Goal: Task Accomplishment & Management: Use online tool/utility

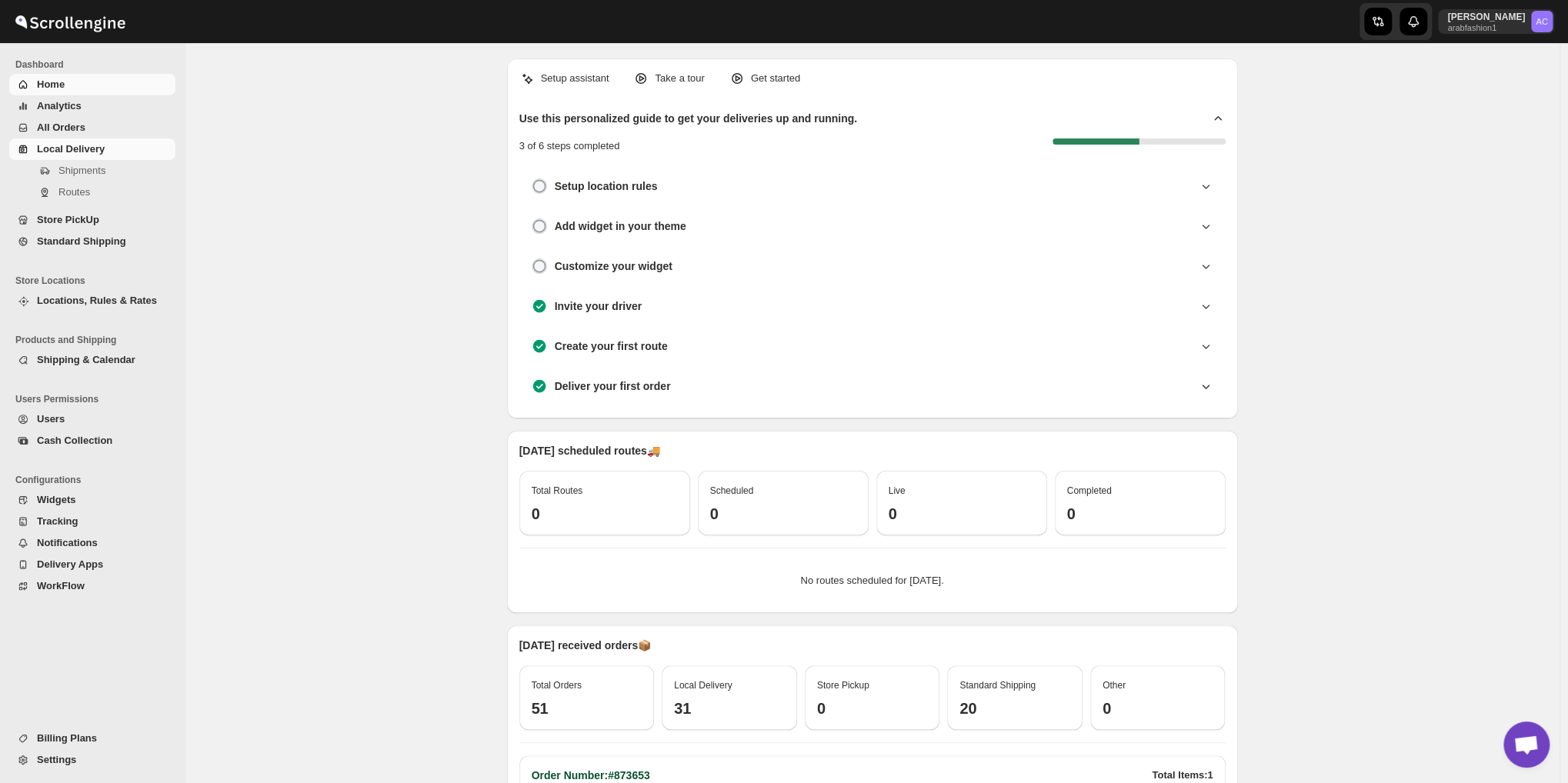
click at [64, 149] on span "Local Delivery" at bounding box center [71, 149] width 68 height 12
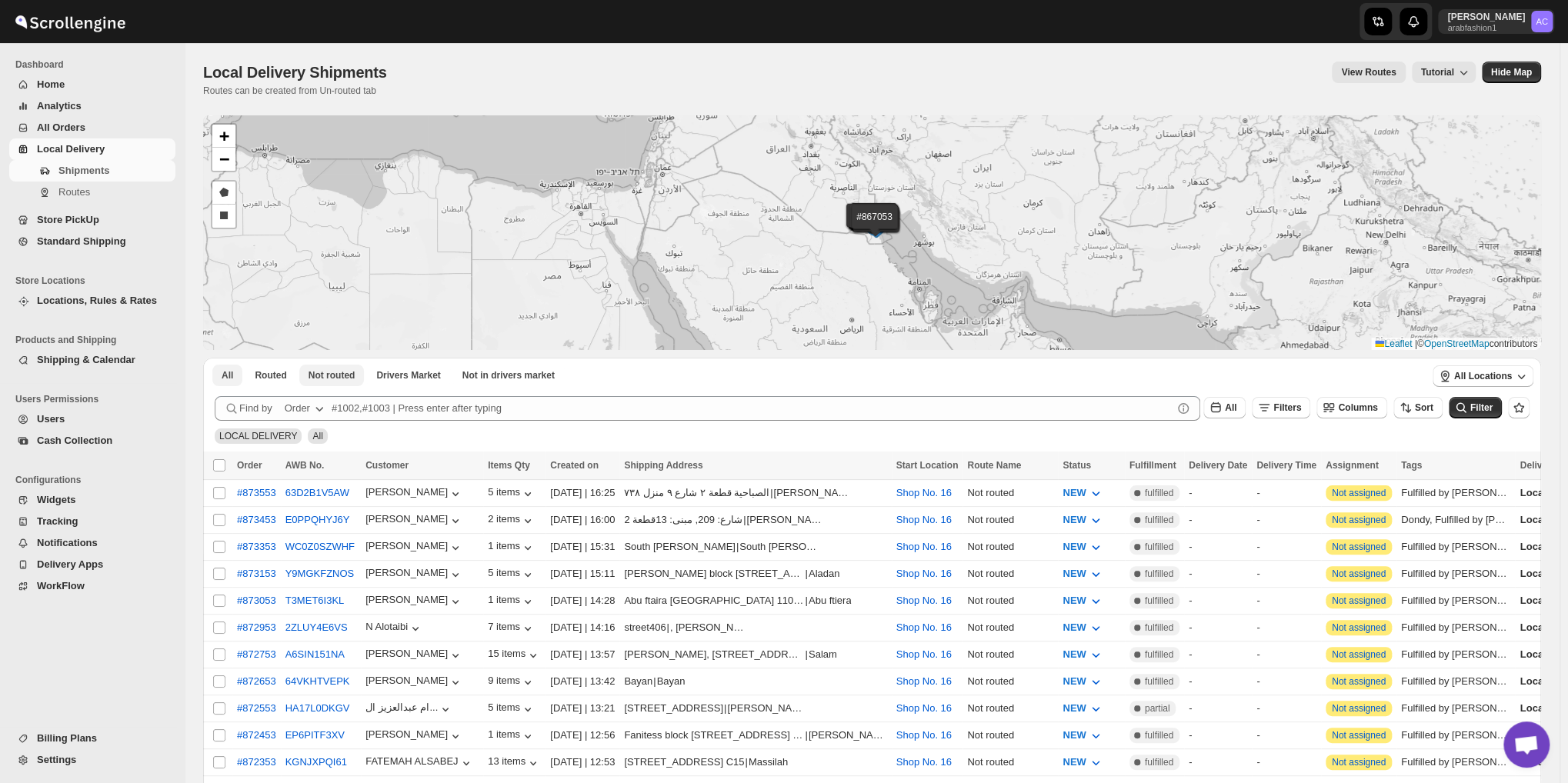
click at [338, 376] on span "Not routed" at bounding box center [332, 375] width 47 height 12
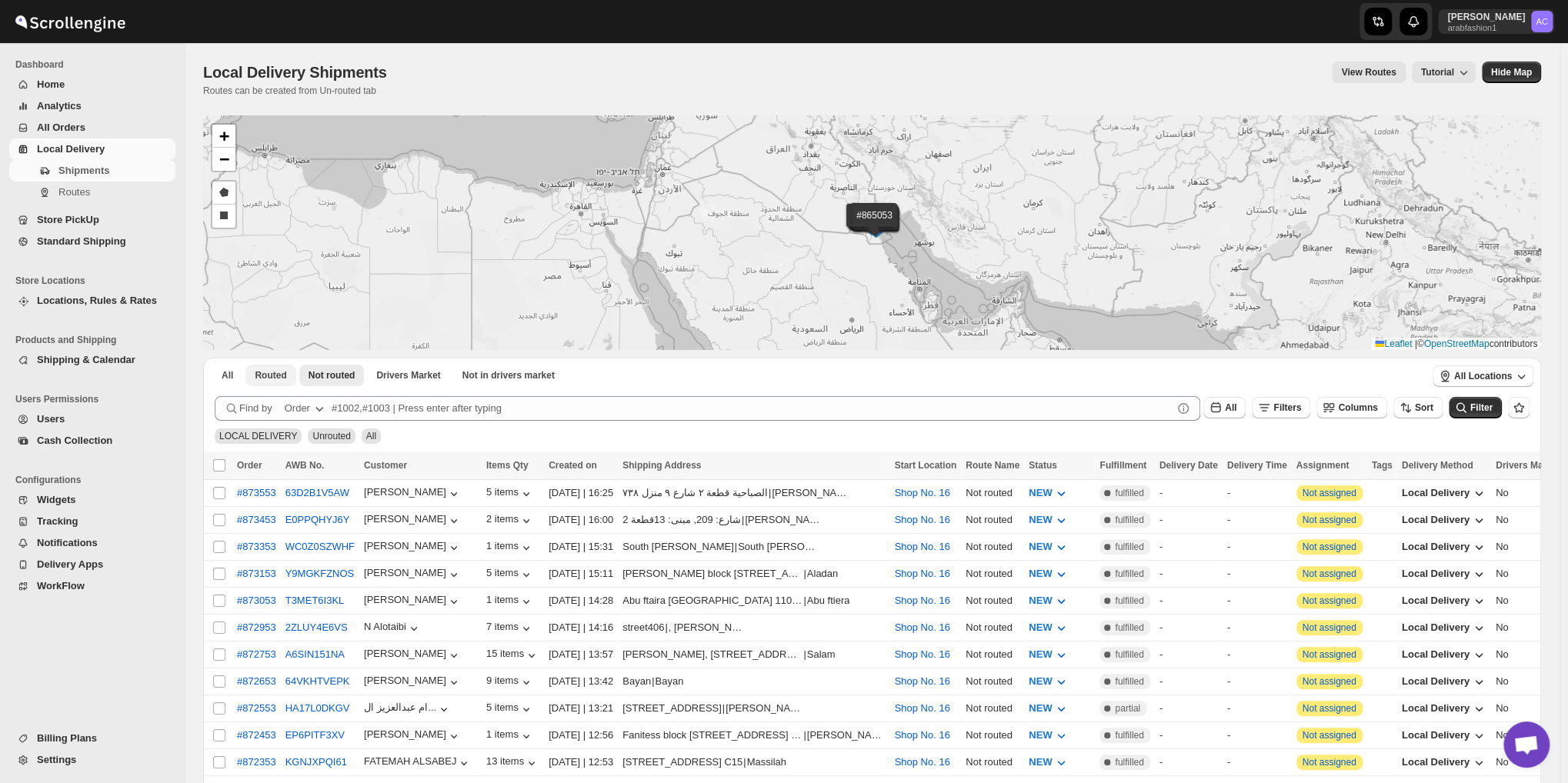
click at [272, 369] on span "Routed" at bounding box center [270, 375] width 32 height 12
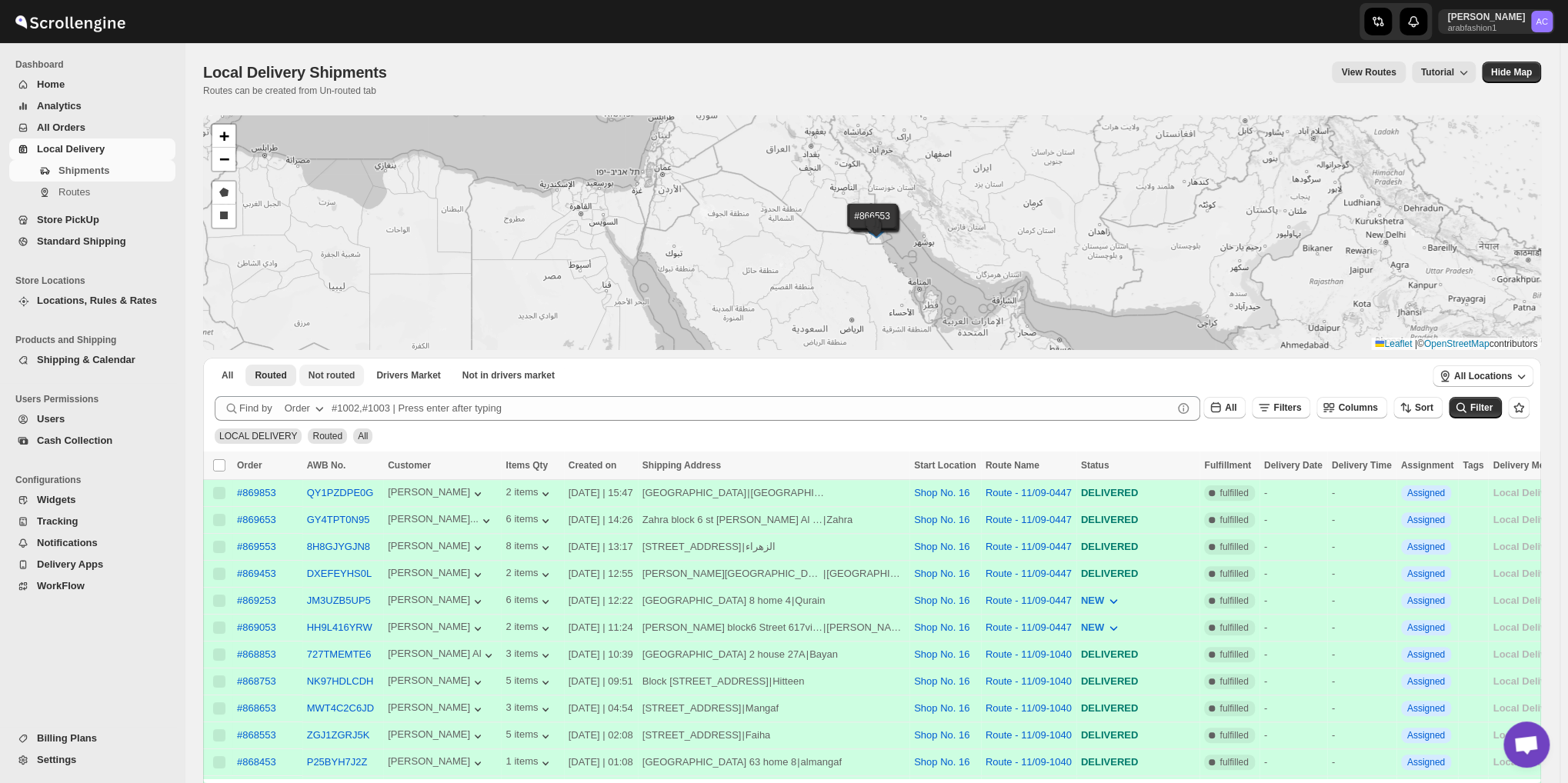
click at [329, 373] on span "Not routed" at bounding box center [332, 375] width 47 height 12
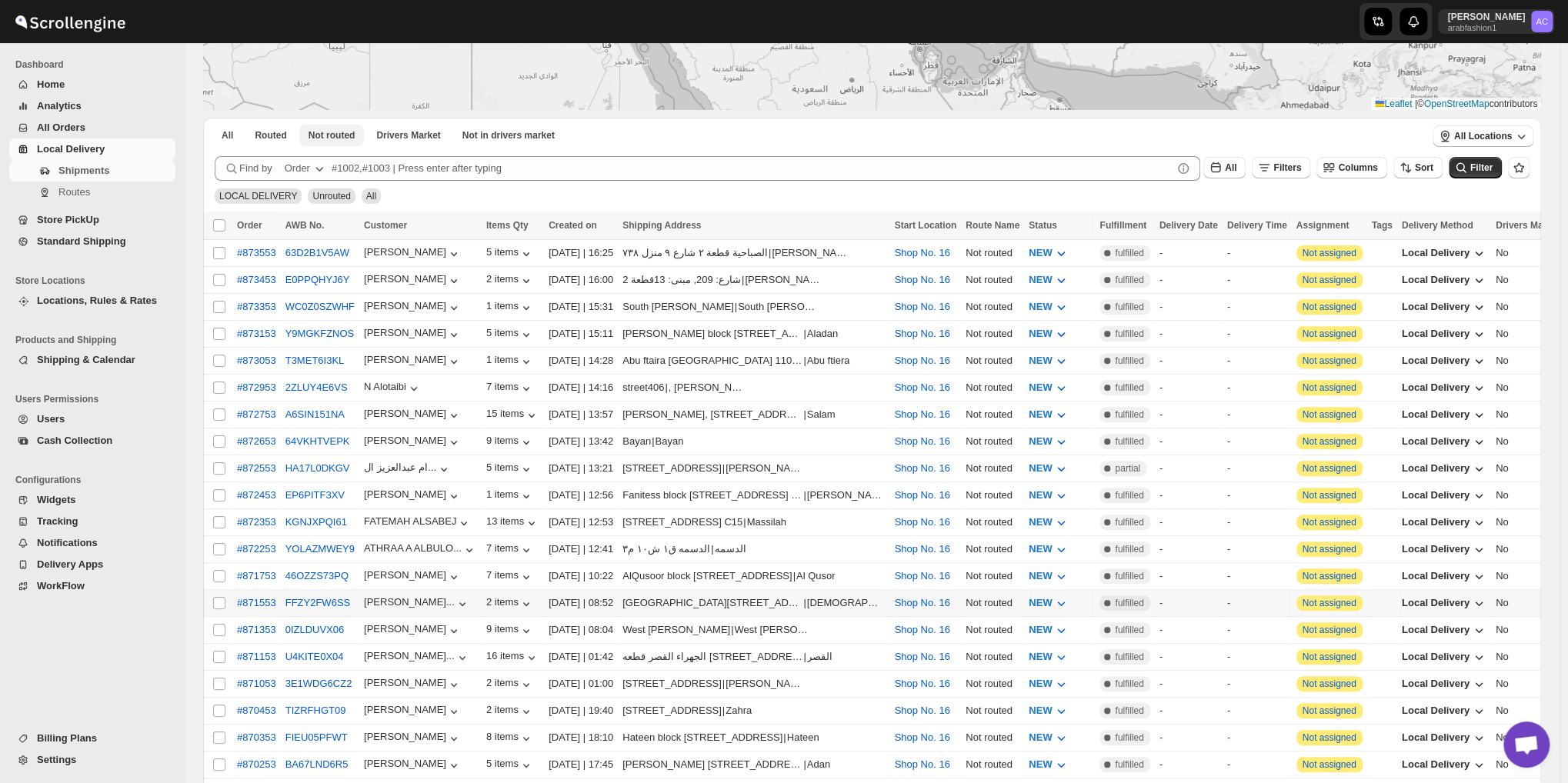
scroll to position [161, 0]
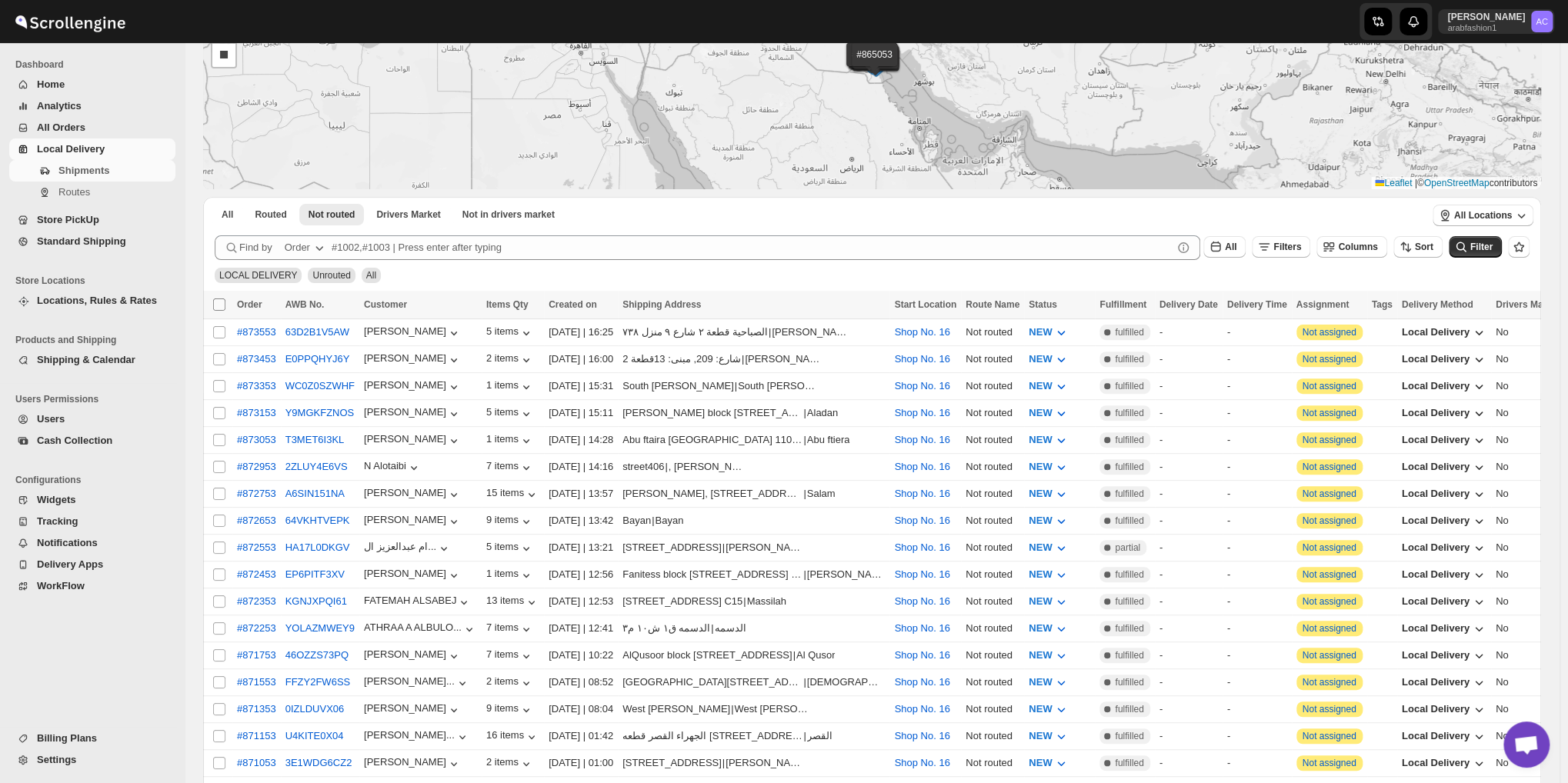
click at [220, 306] on input "Select all shipments" at bounding box center [219, 304] width 12 height 12
checkbox input "true"
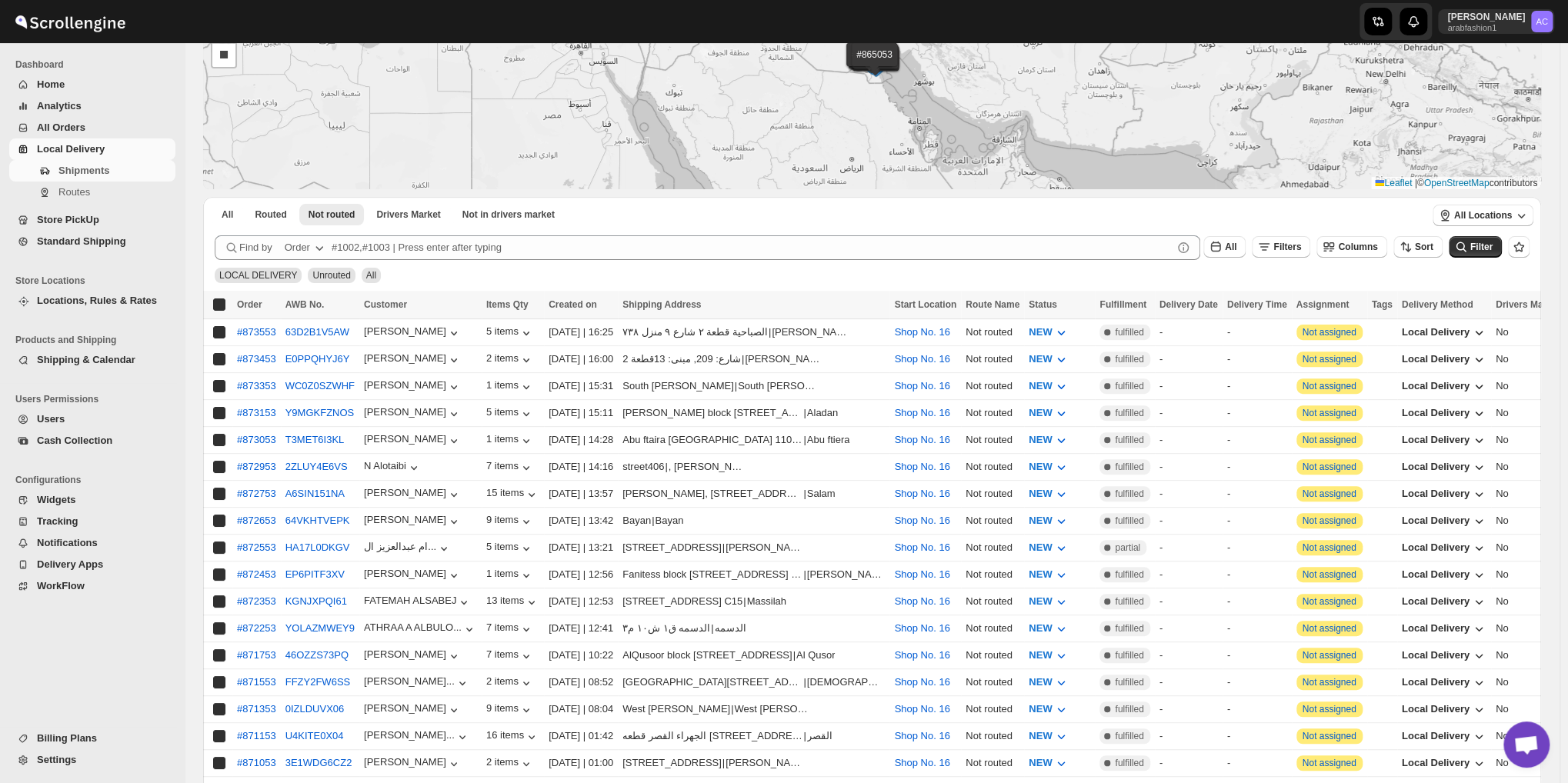
checkbox input "true"
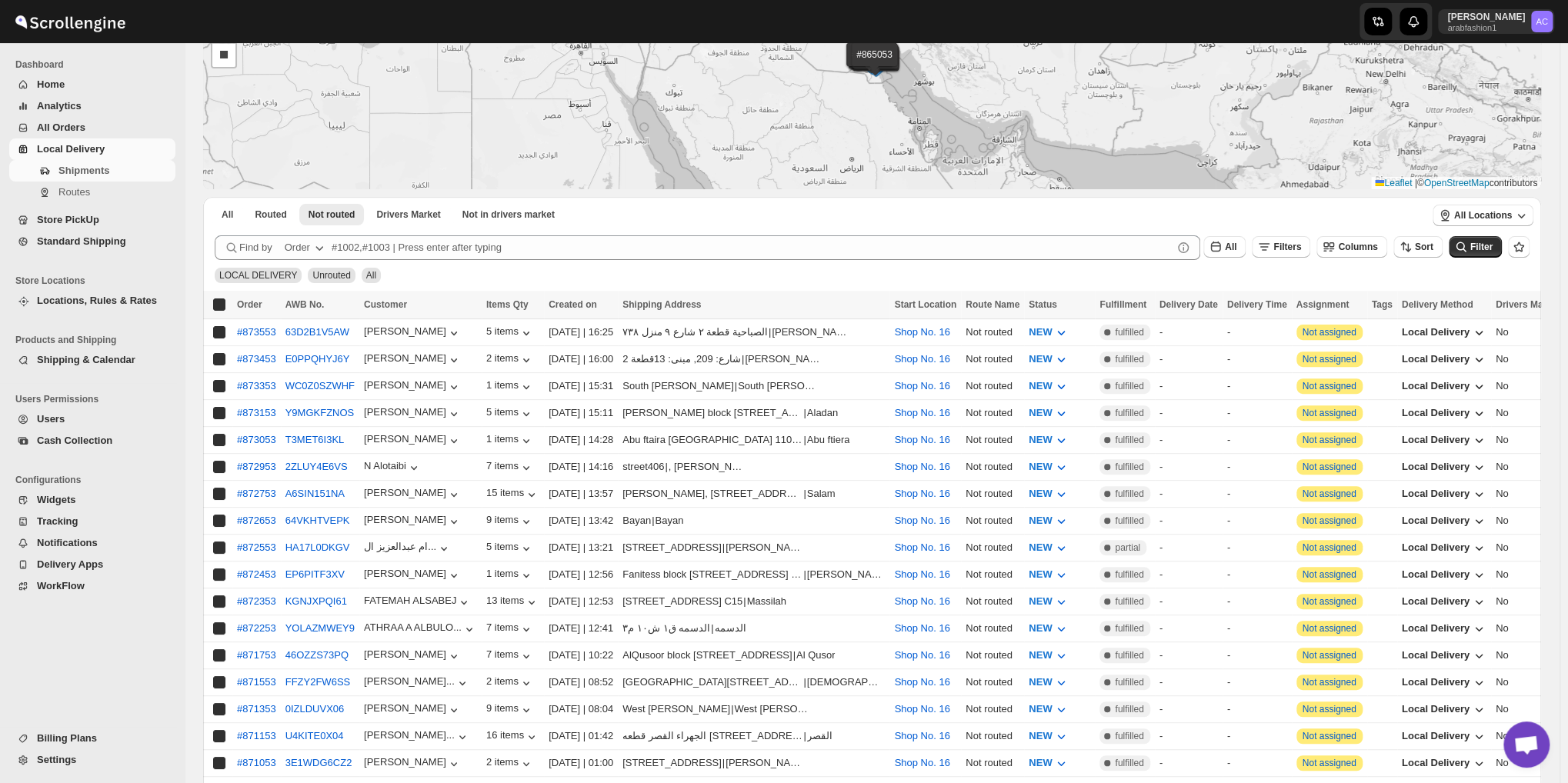
checkbox input "true"
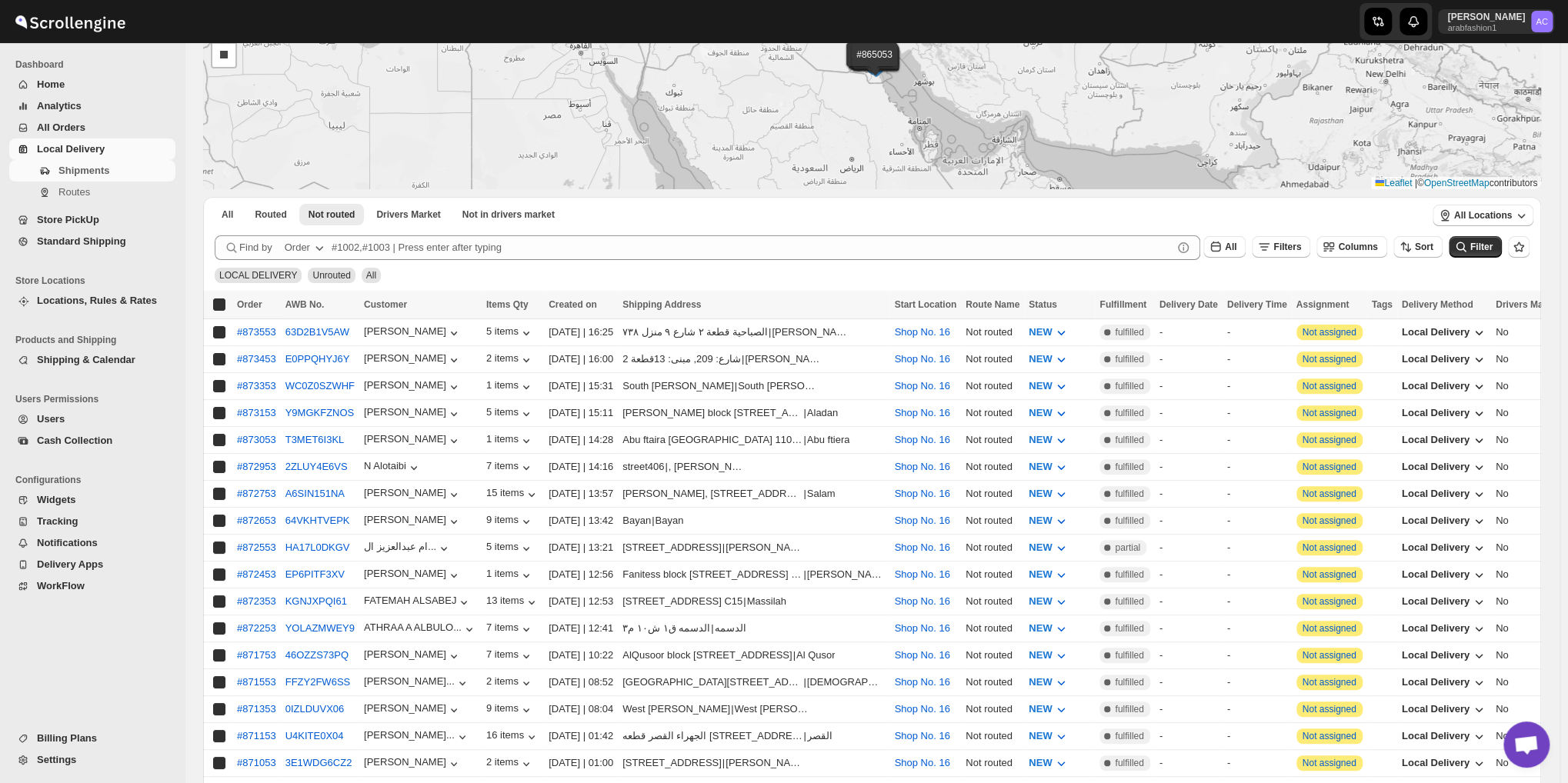
checkbox input "true"
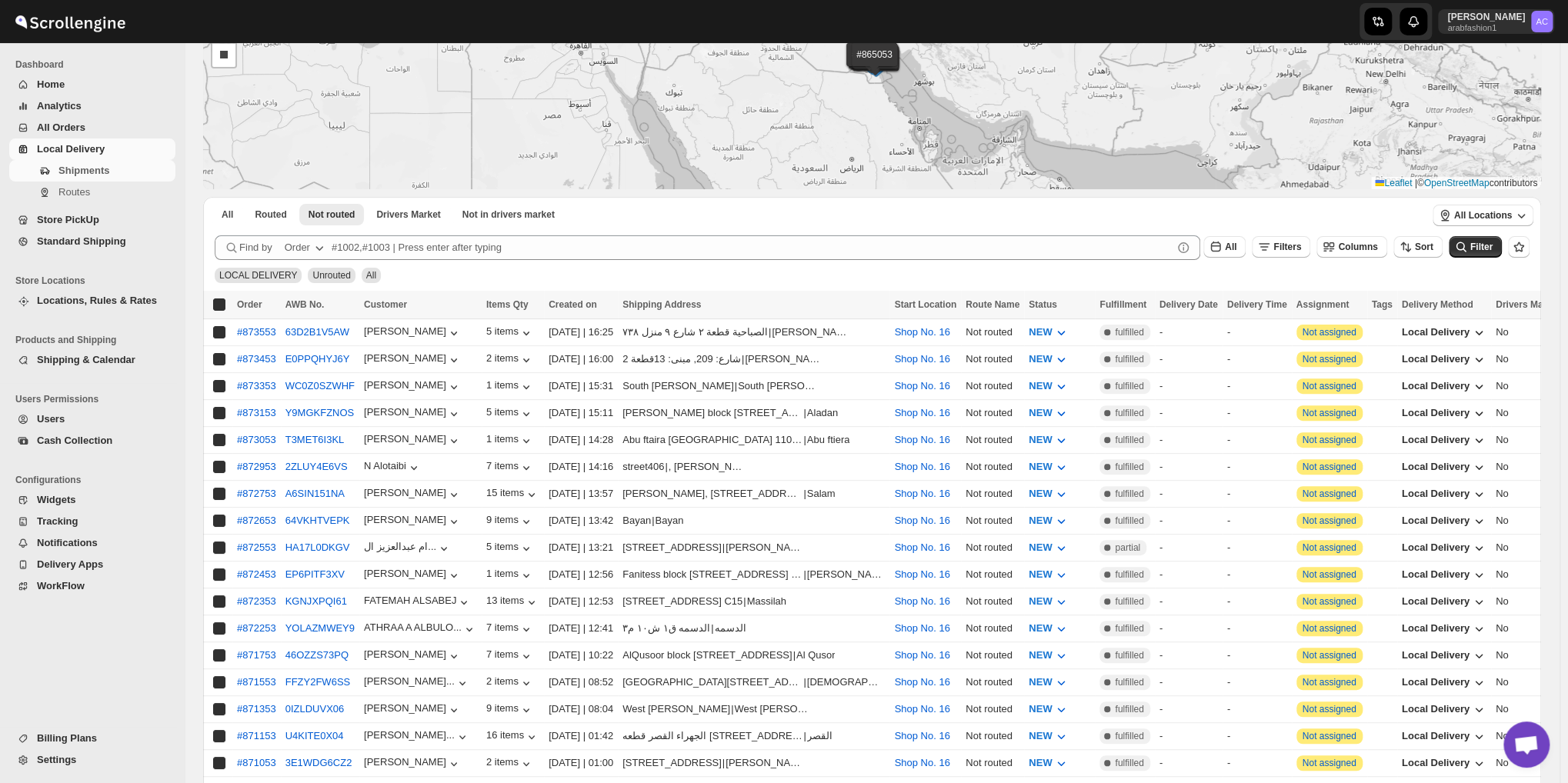
checkbox input "true"
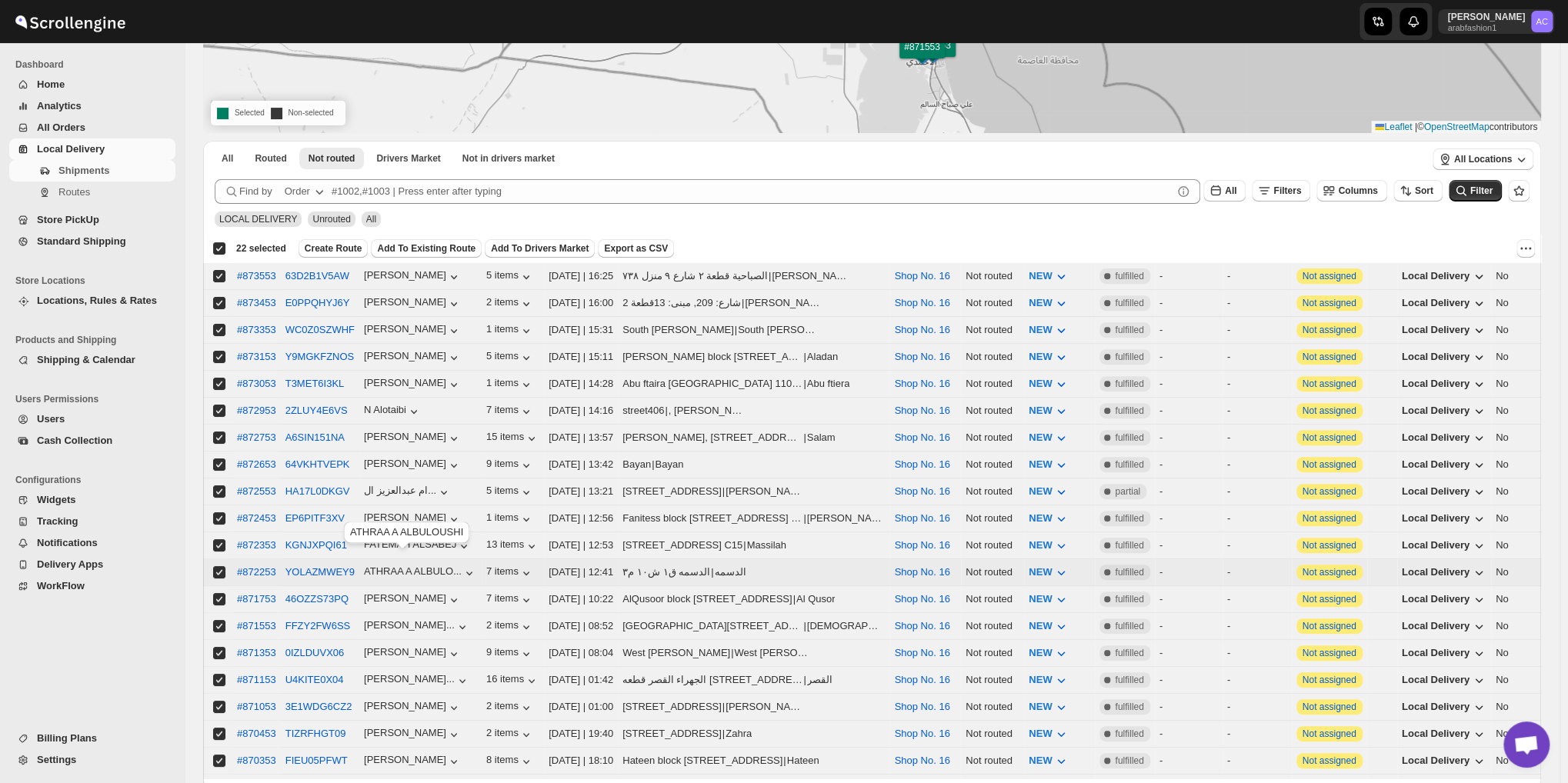
scroll to position [314, 0]
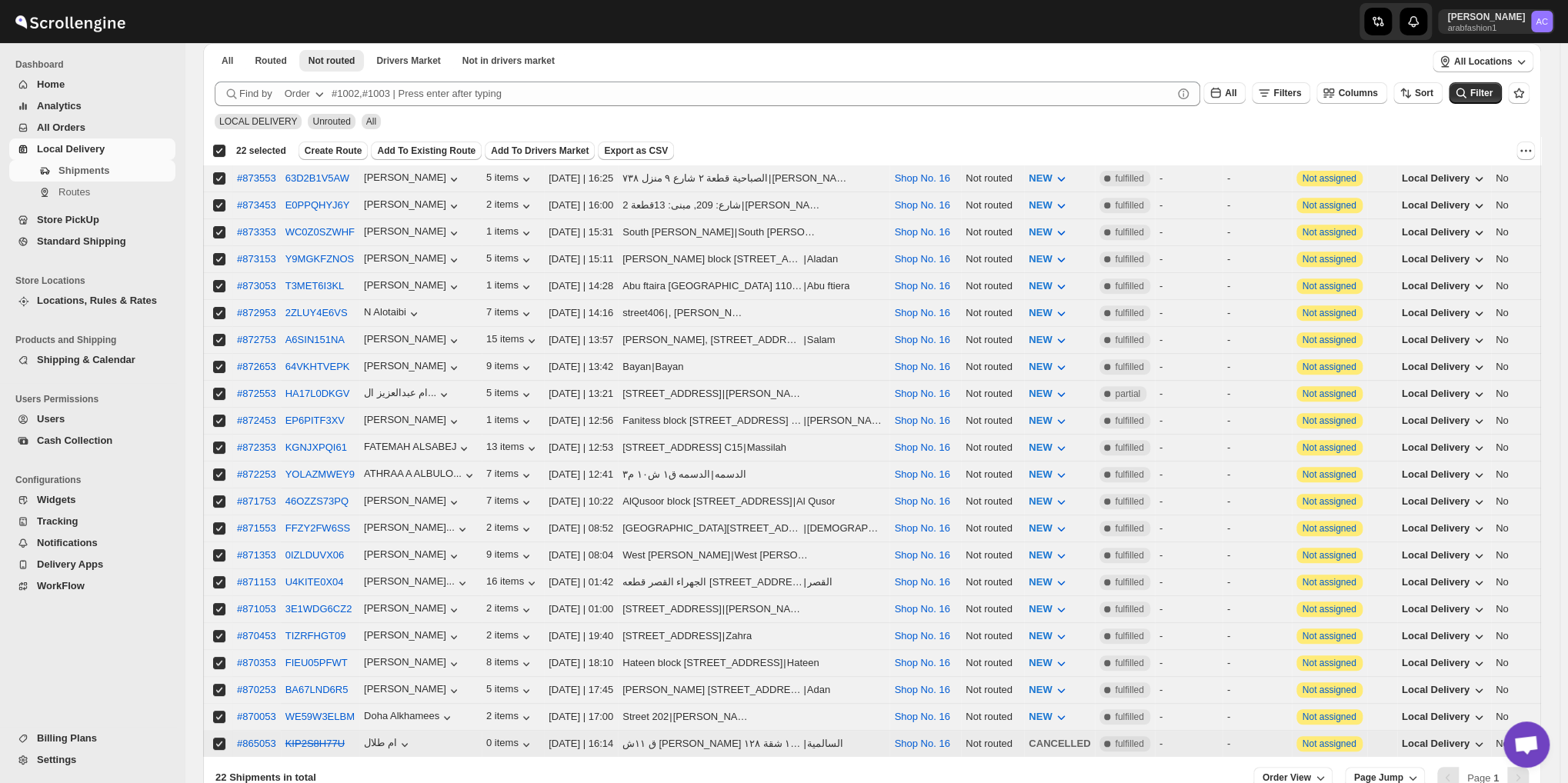
click at [219, 738] on input "Select shipment" at bounding box center [219, 744] width 12 height 12
checkbox input "false"
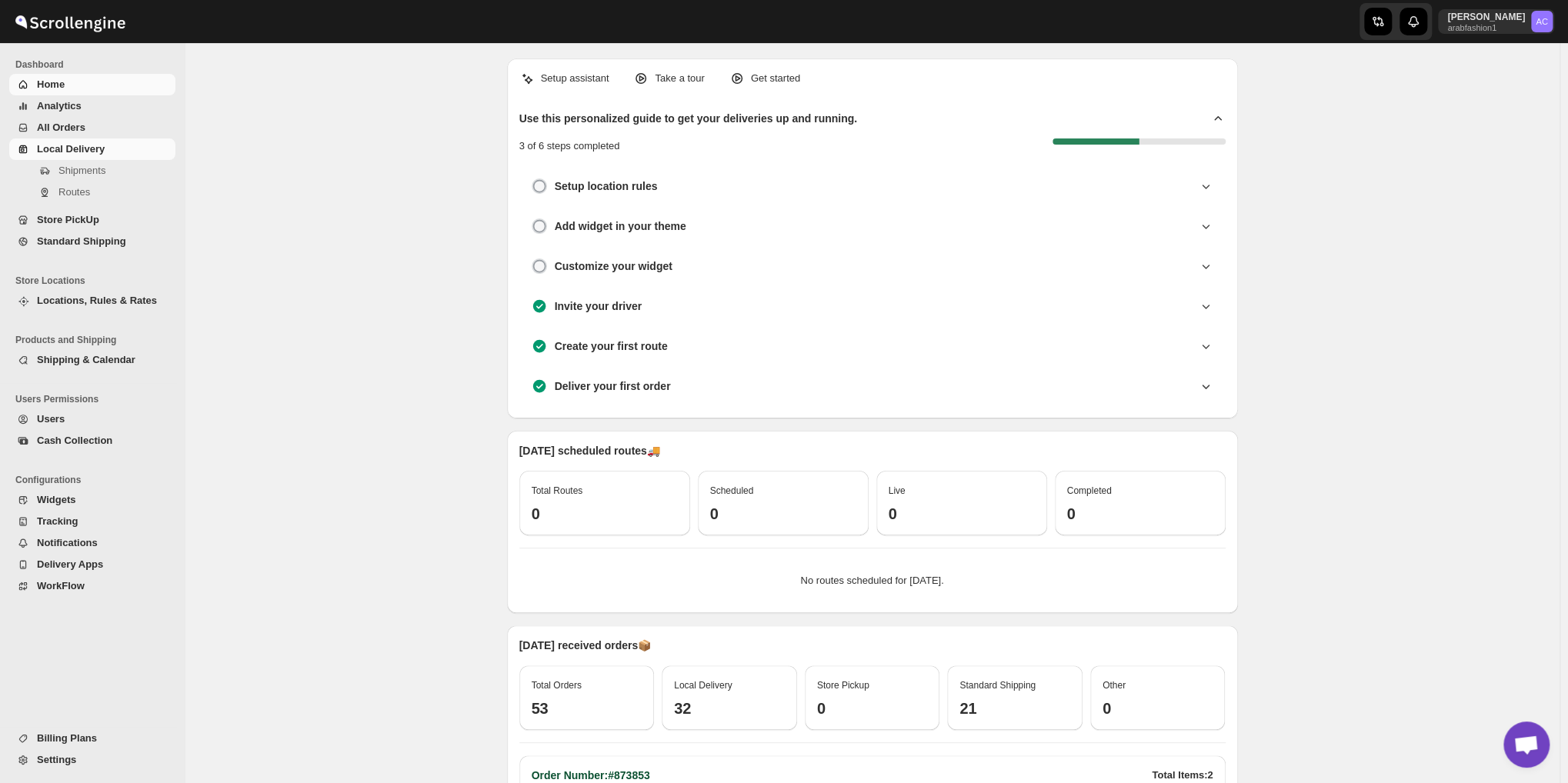
click at [81, 148] on span "Local Delivery" at bounding box center [71, 149] width 68 height 12
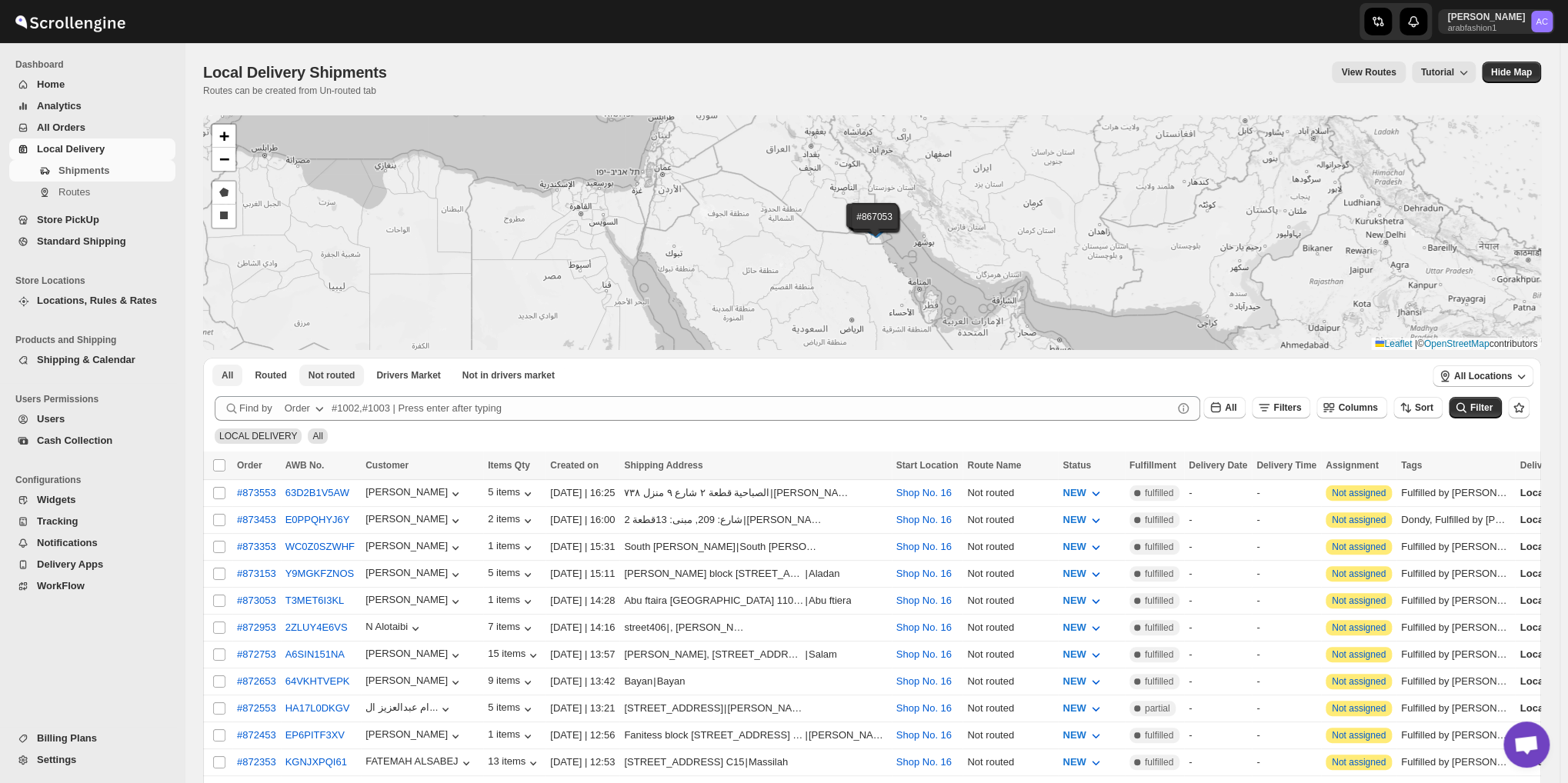
click at [314, 372] on span "Not routed" at bounding box center [332, 375] width 47 height 12
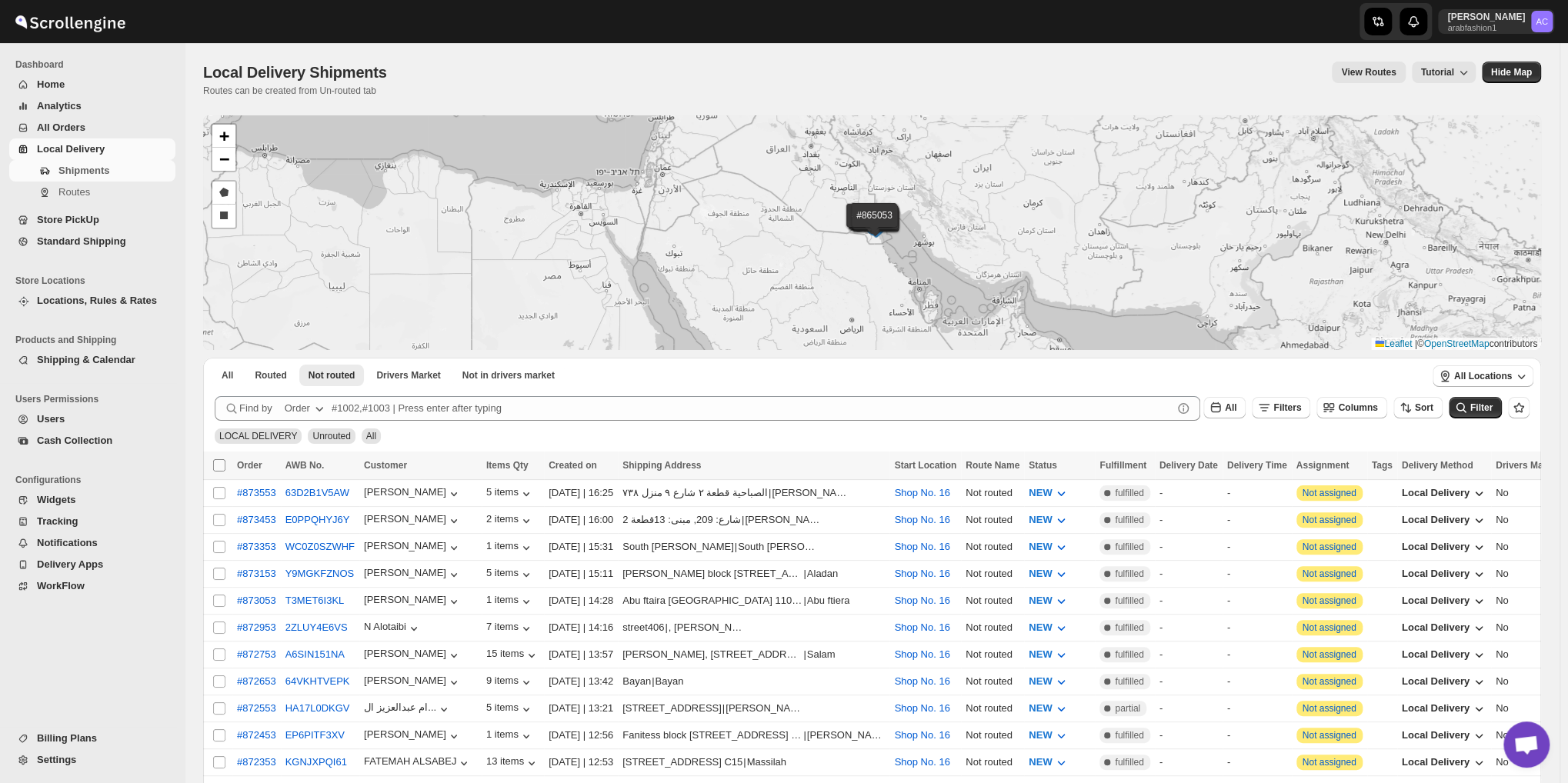
click at [217, 467] on input "Select all shipments" at bounding box center [219, 465] width 12 height 12
checkbox input "true"
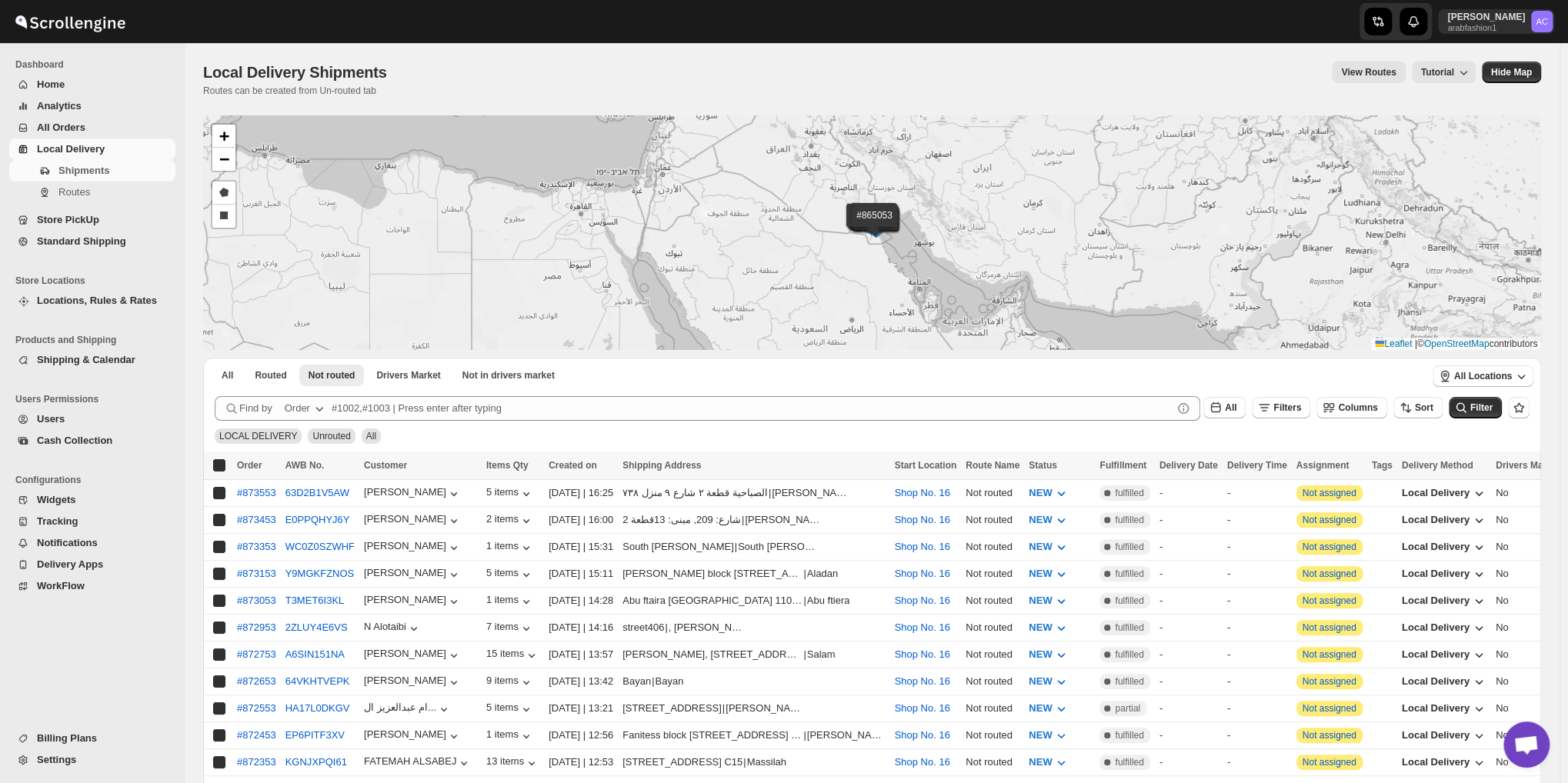
checkbox input "true"
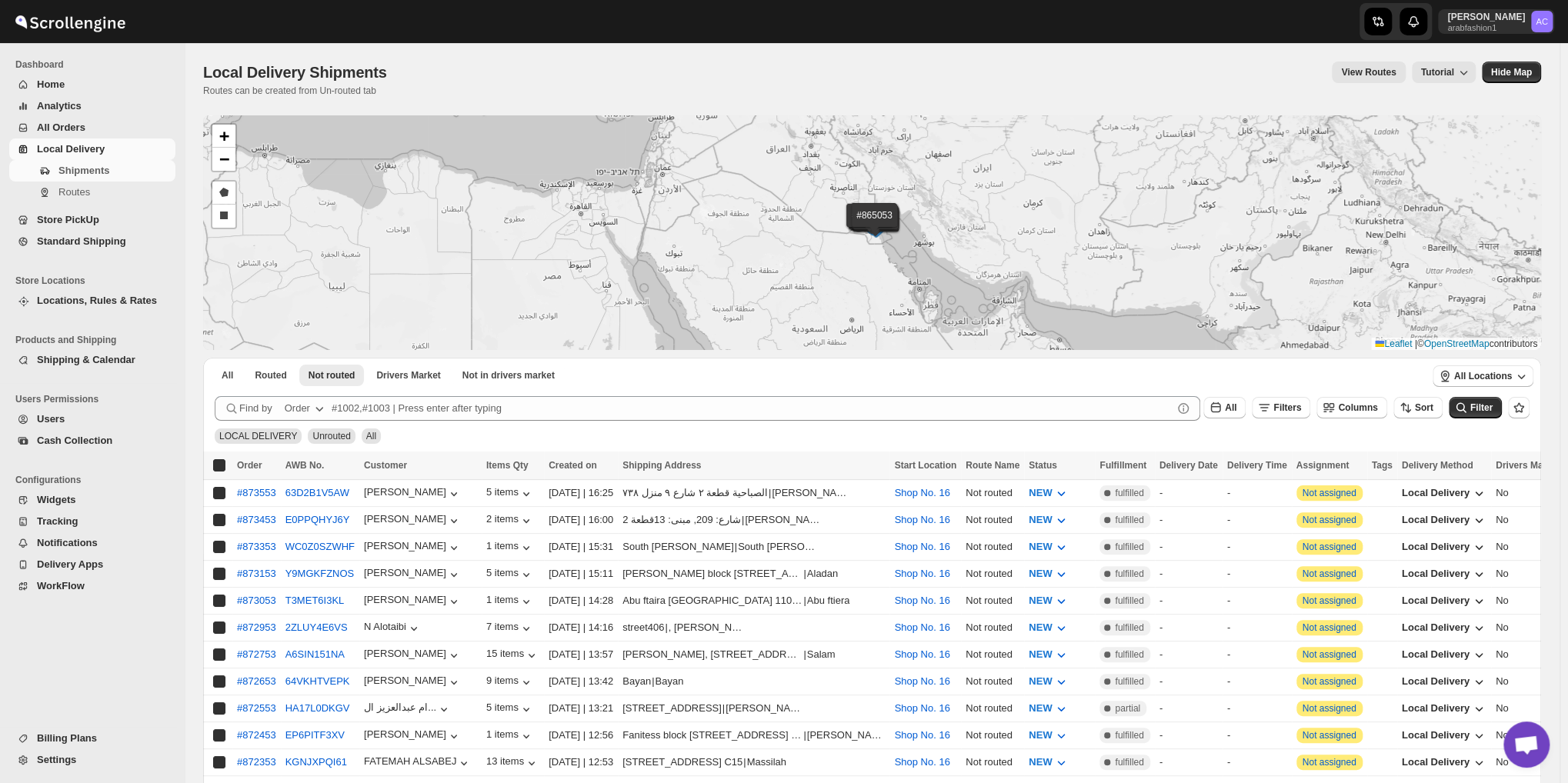
checkbox input "true"
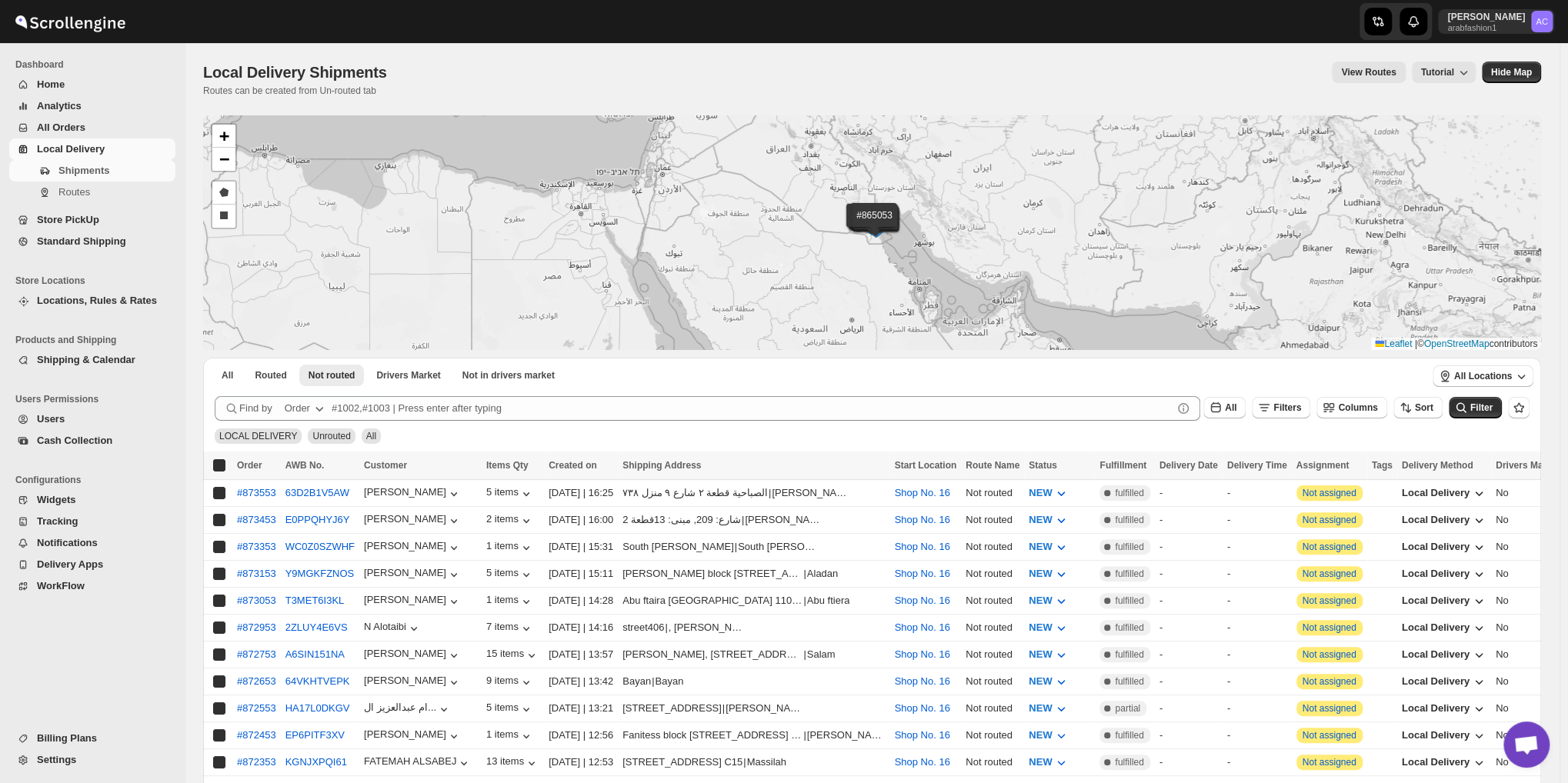
checkbox input "true"
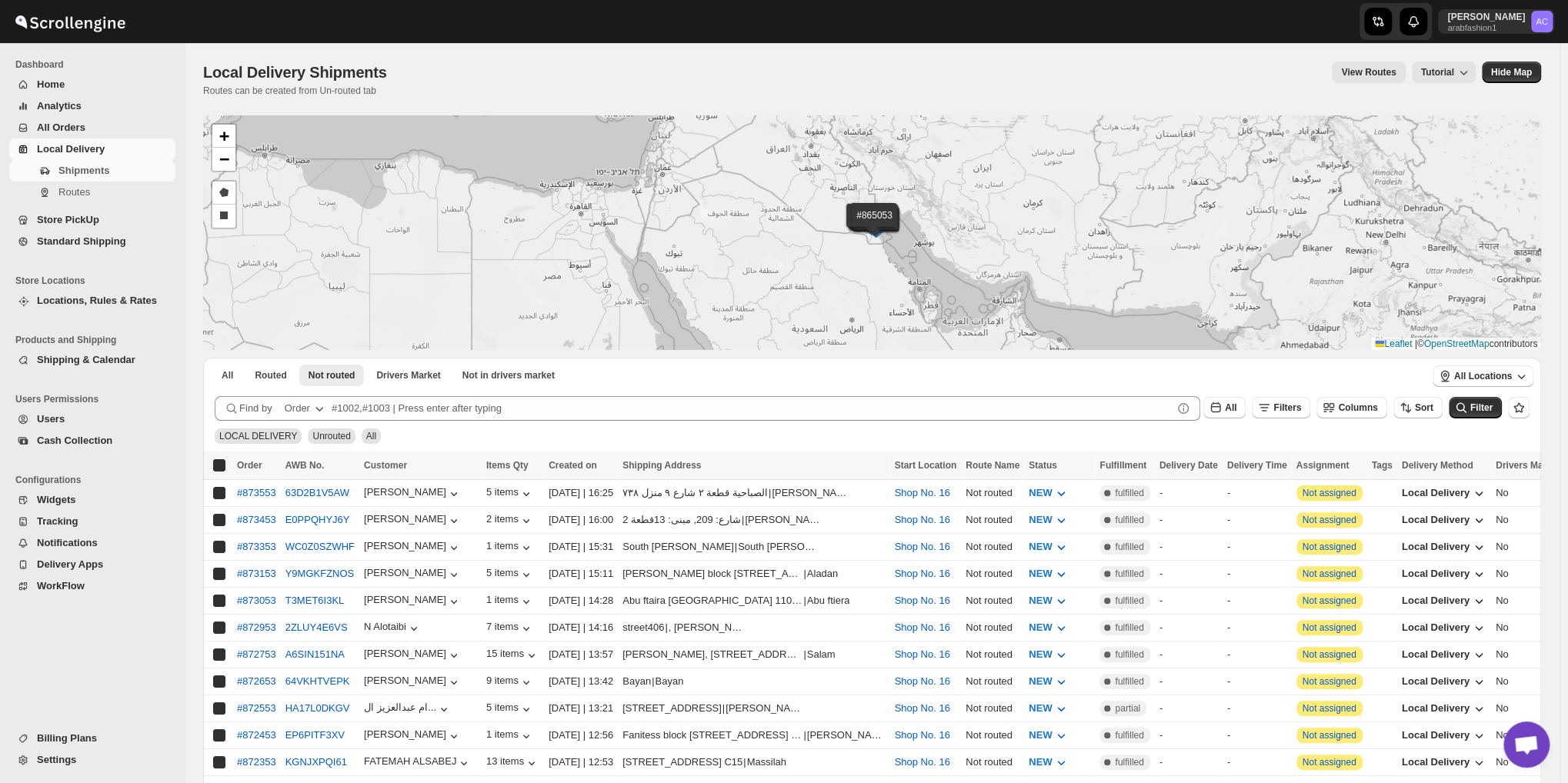
checkbox input "true"
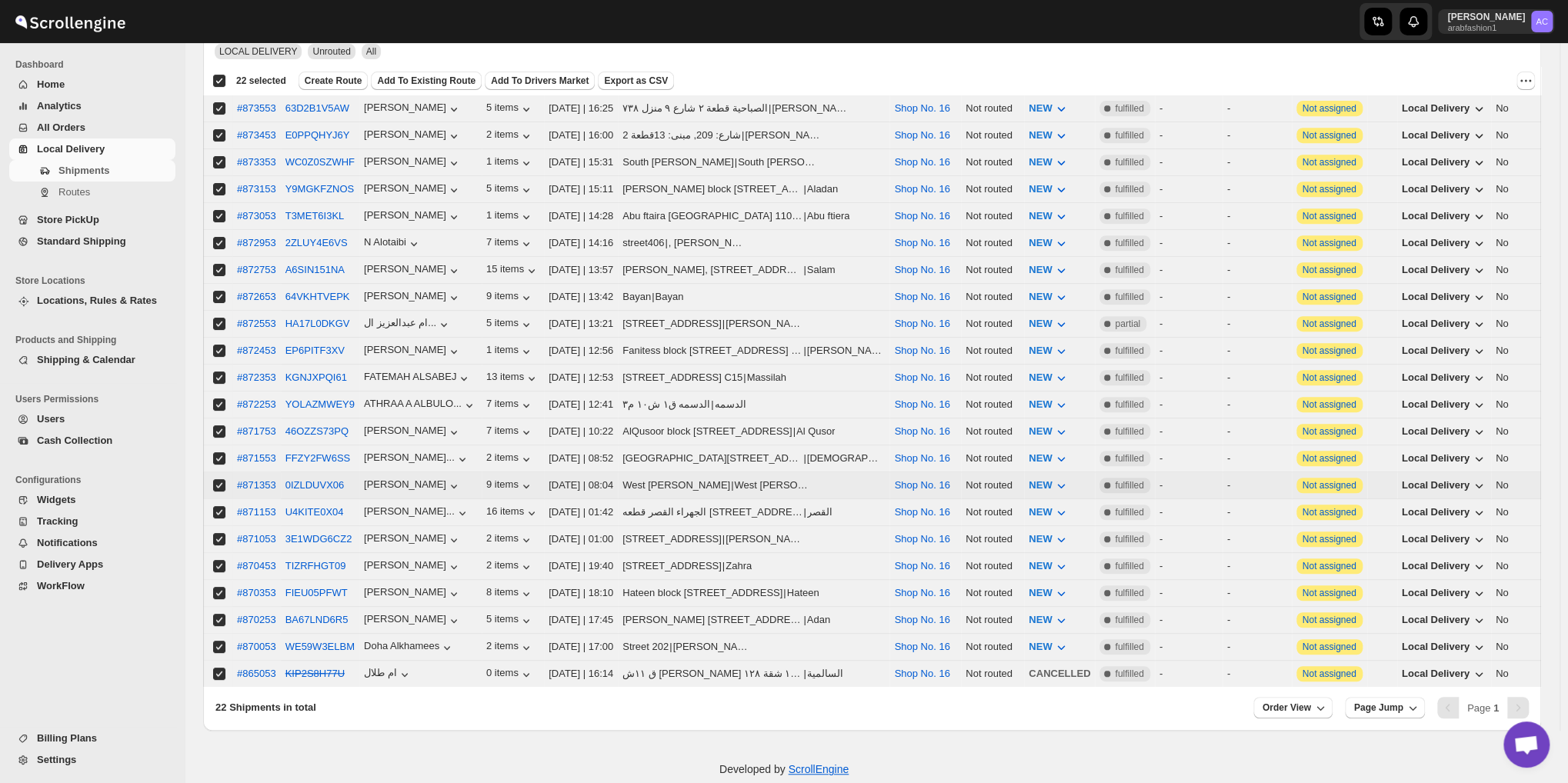
scroll to position [392, 0]
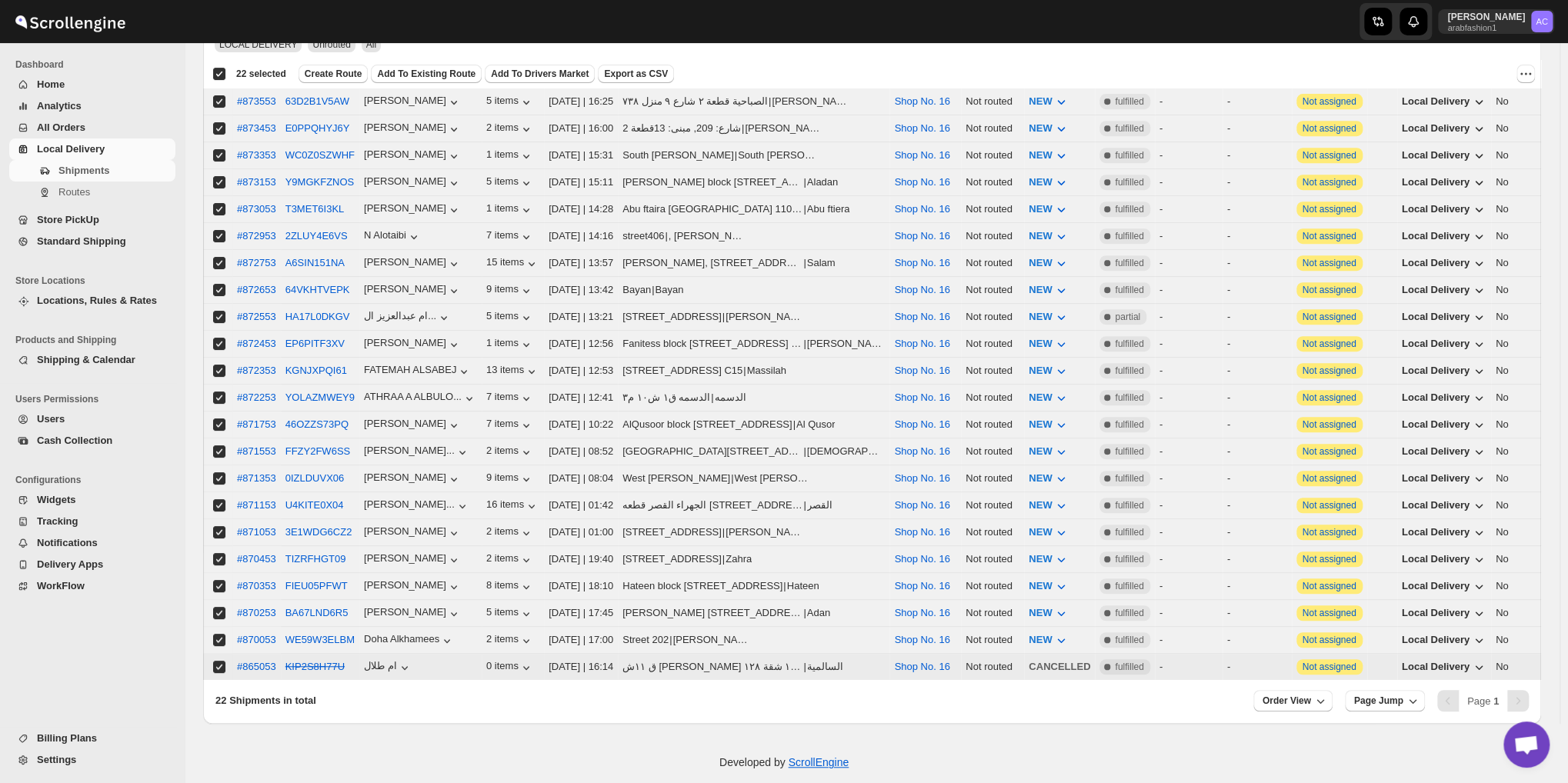
click at [219, 661] on input "Select shipment" at bounding box center [219, 667] width 12 height 12
checkbox input "false"
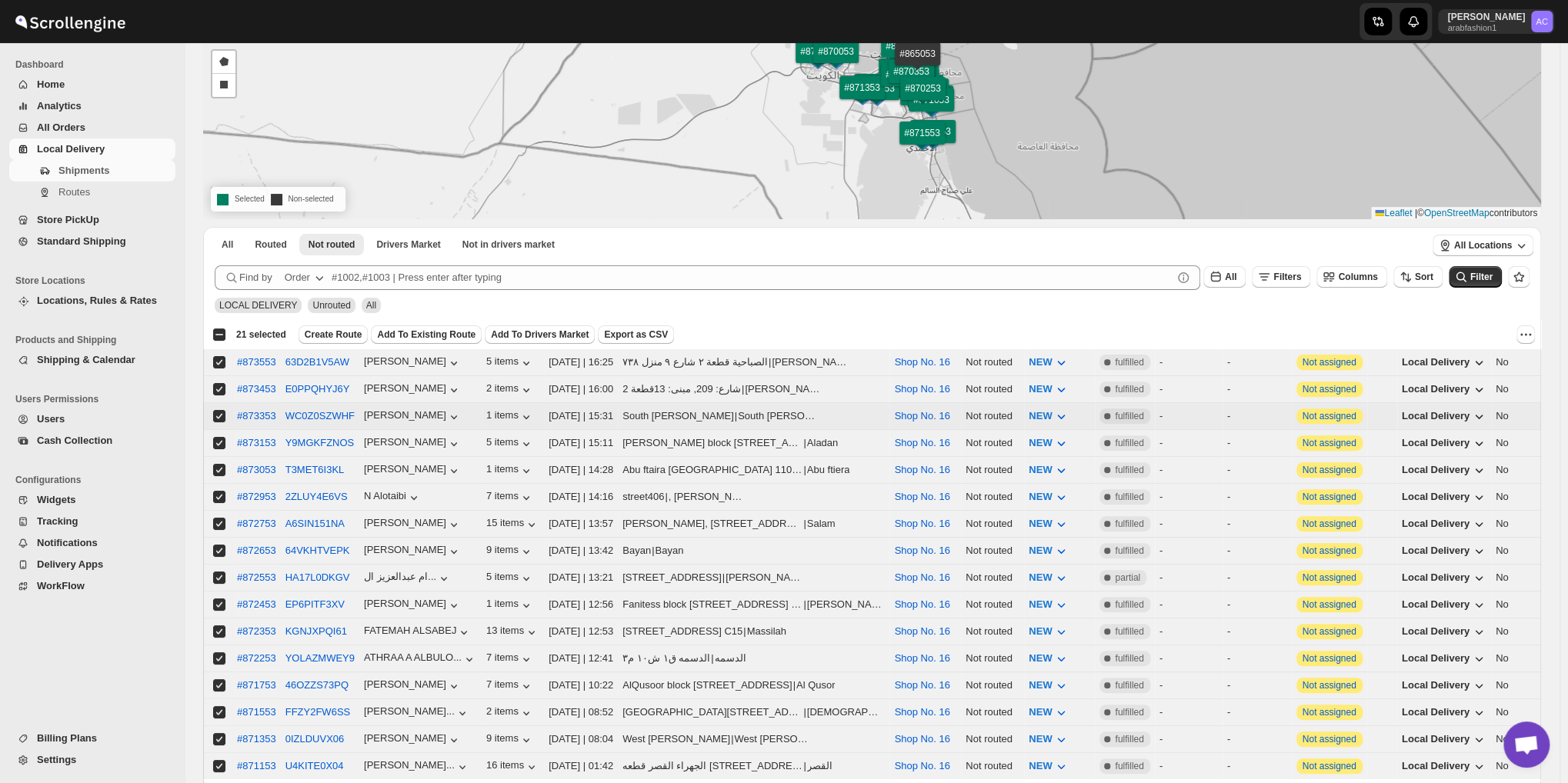
scroll to position [7, 0]
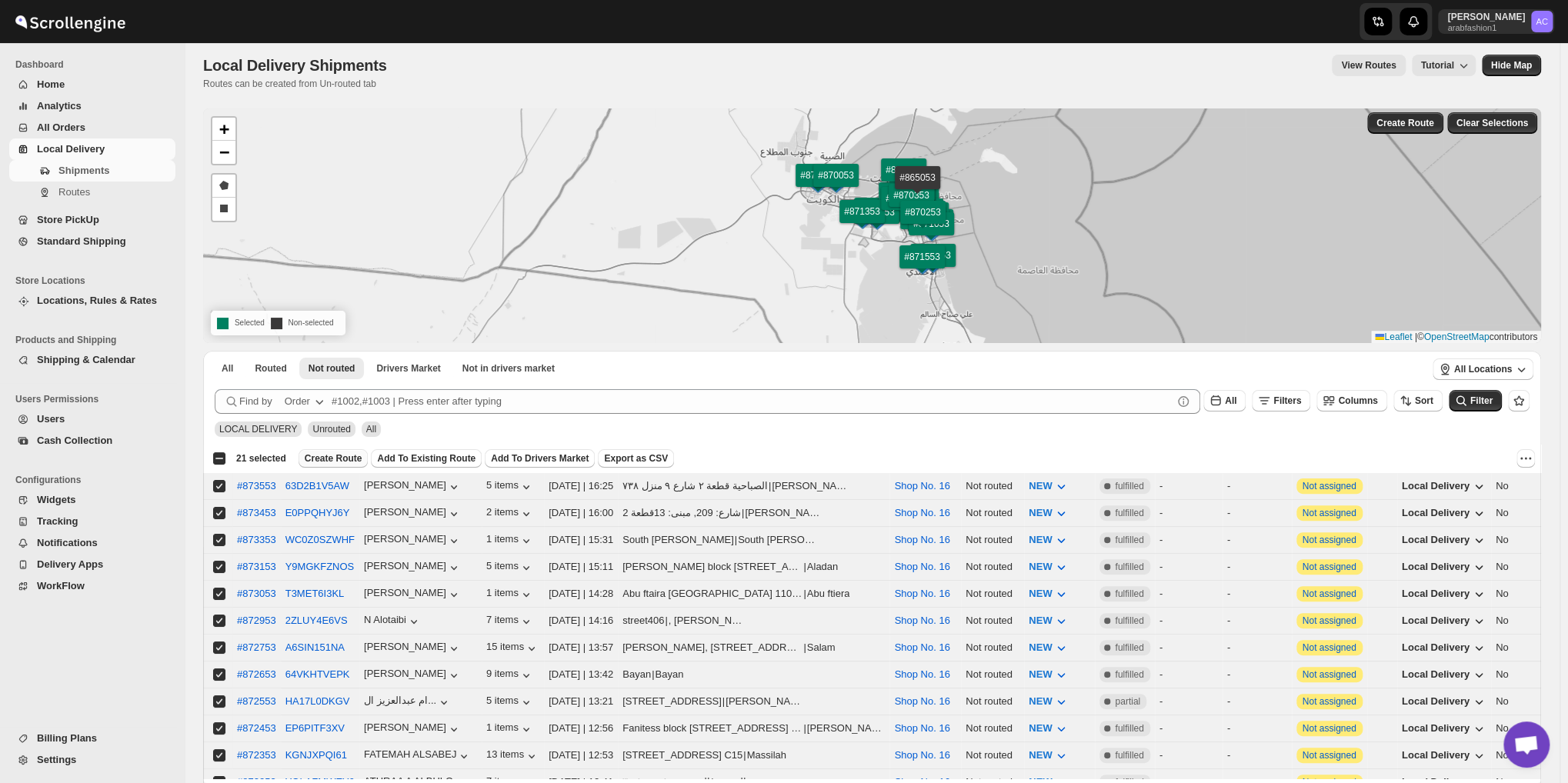
click at [337, 457] on span "Create Route" at bounding box center [334, 458] width 58 height 12
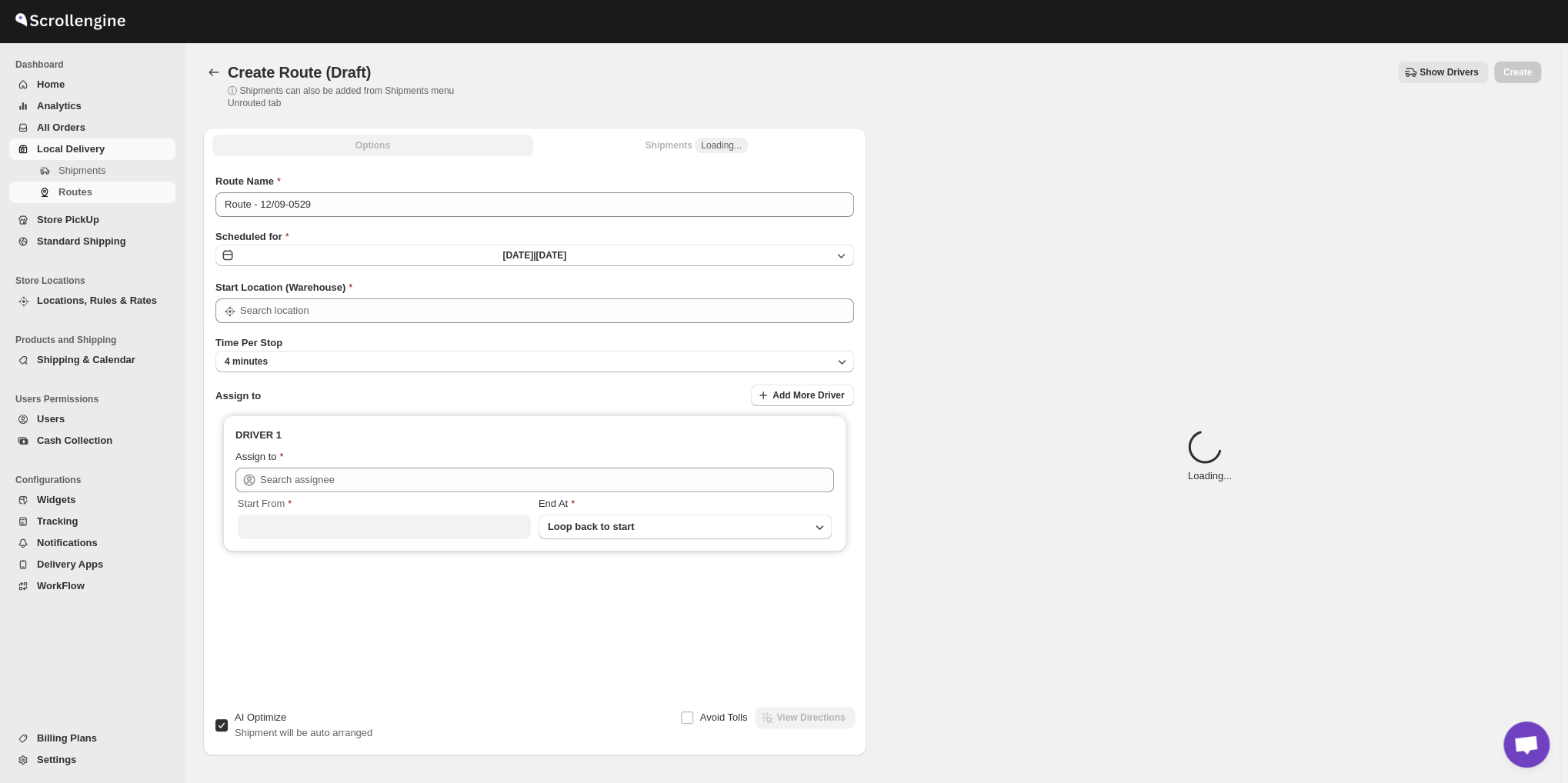
type input "Shop No. 16"
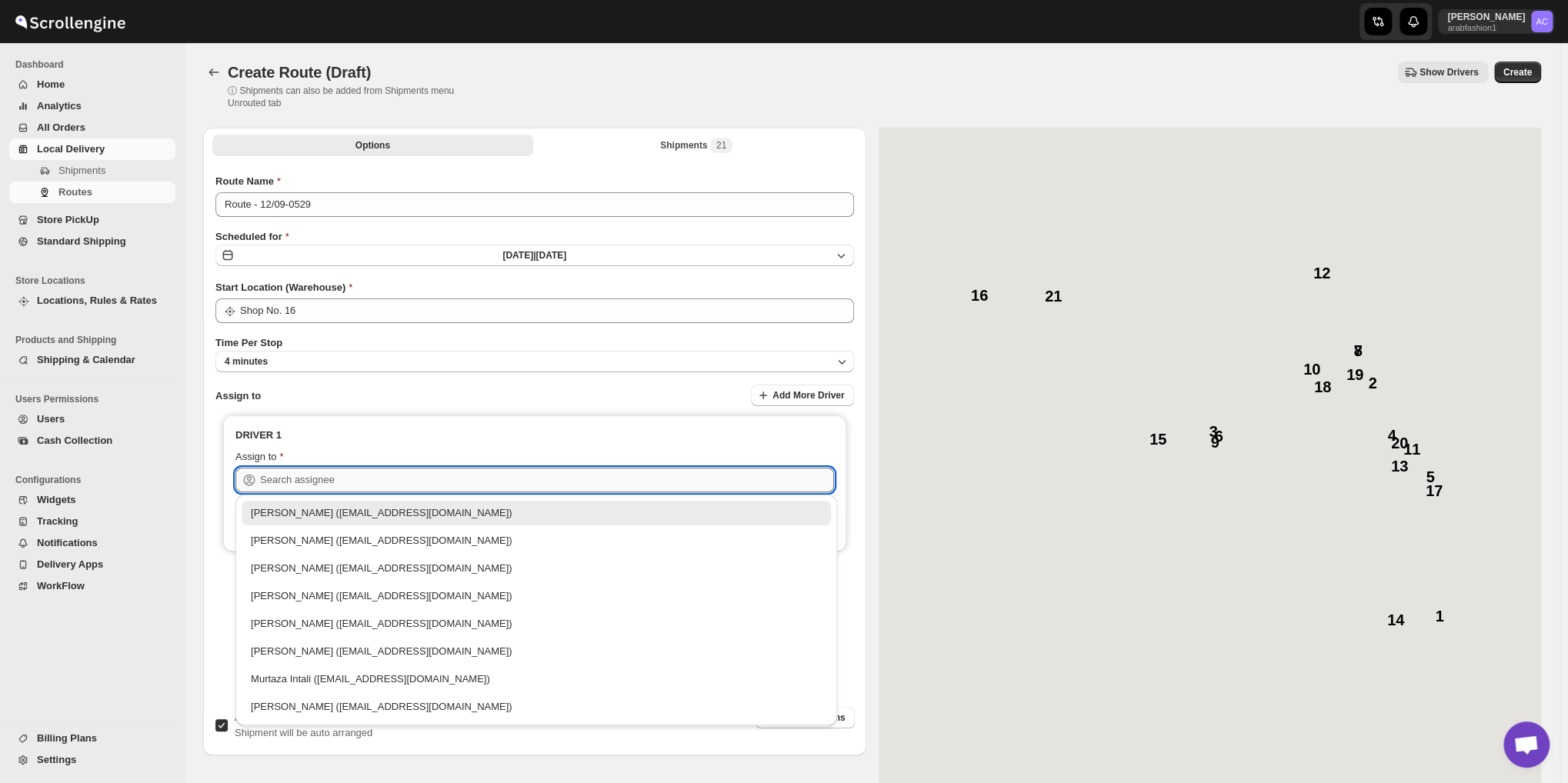
click at [453, 482] on input "text" at bounding box center [546, 480] width 574 height 25
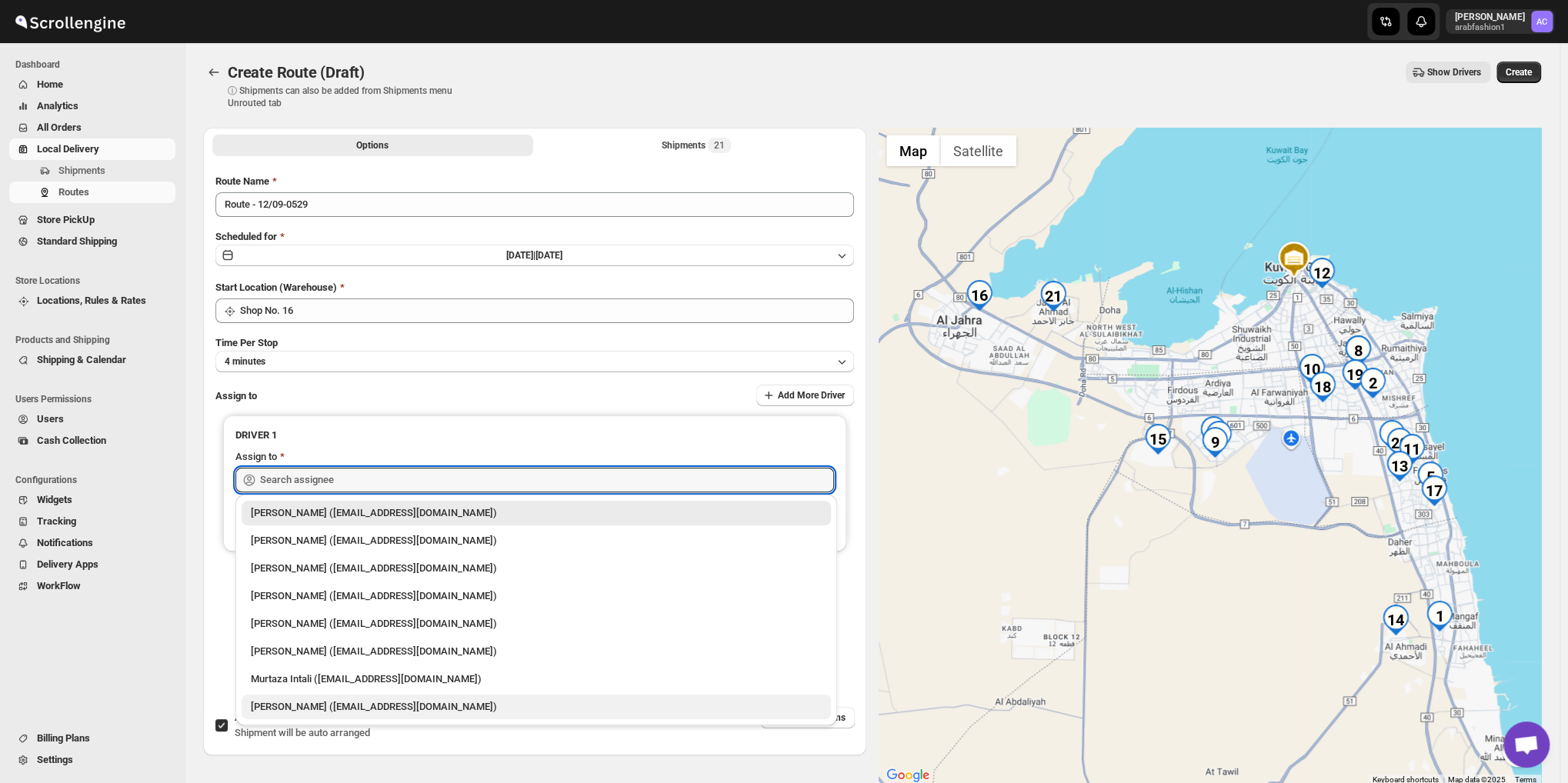
click at [413, 705] on div "[PERSON_NAME] ([EMAIL_ADDRESS][DOMAIN_NAME])" at bounding box center [537, 707] width 571 height 15
type input "[PERSON_NAME] ([EMAIL_ADDRESS][DOMAIN_NAME])"
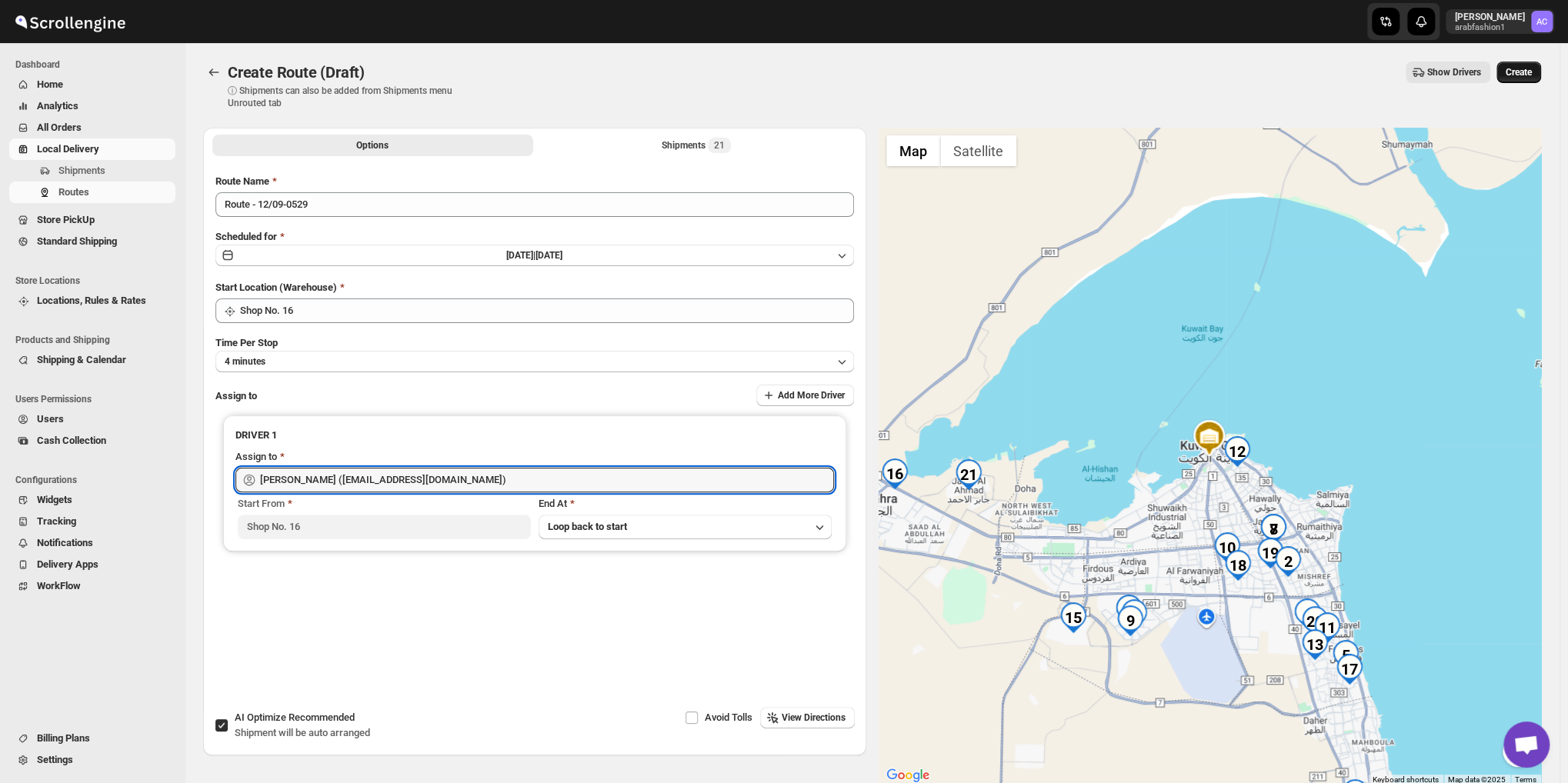
click at [1532, 72] on span "Create" at bounding box center [1518, 72] width 26 height 12
